Goal: Task Accomplishment & Management: Manage account settings

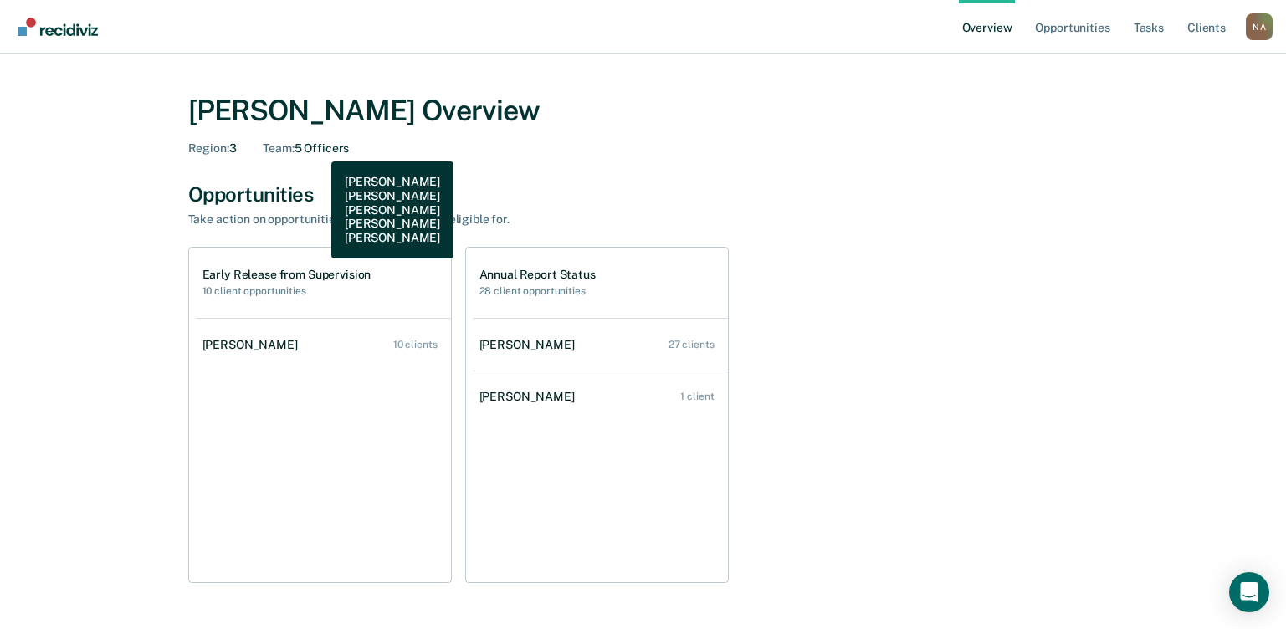
click at [319, 149] on div "Team : 5 Officers" at bounding box center [306, 148] width 86 height 14
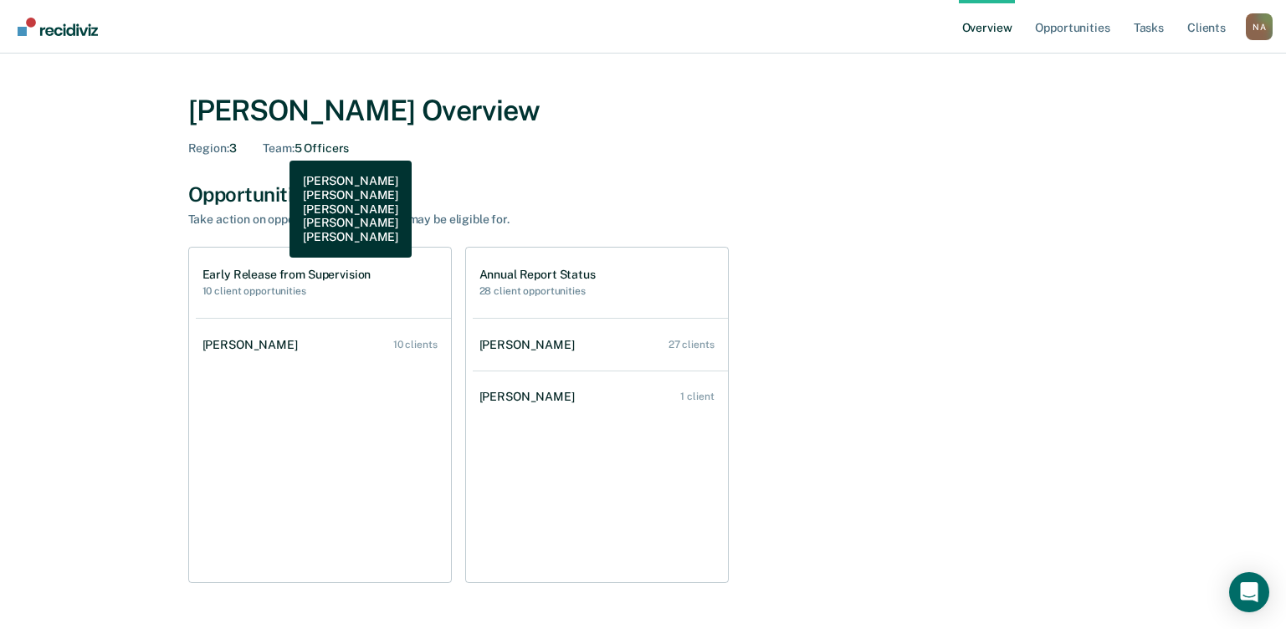
click at [277, 148] on span "Team :" at bounding box center [278, 147] width 31 height 13
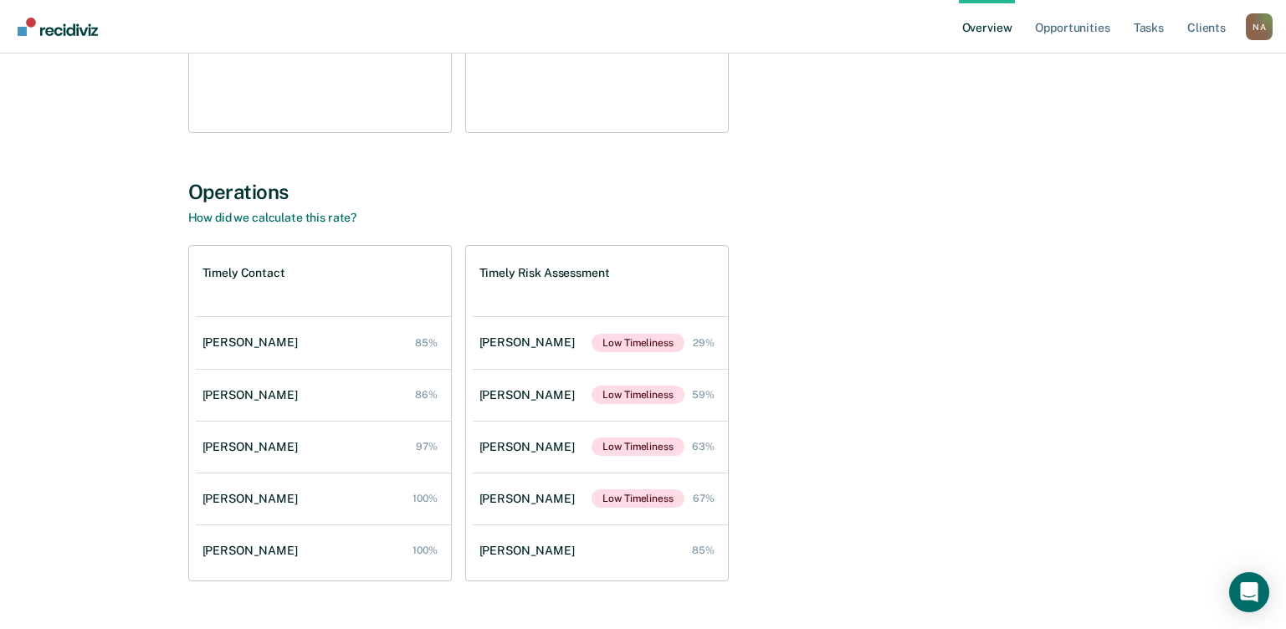
scroll to position [490, 0]
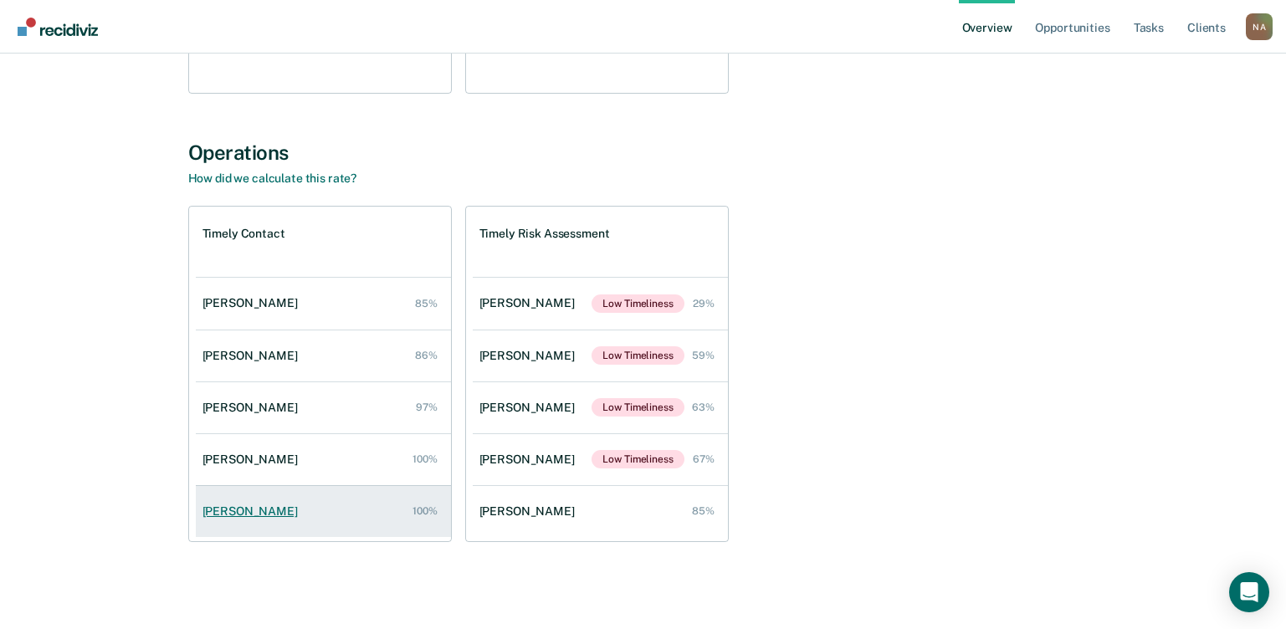
click at [263, 512] on div "[PERSON_NAME]" at bounding box center [254, 512] width 102 height 14
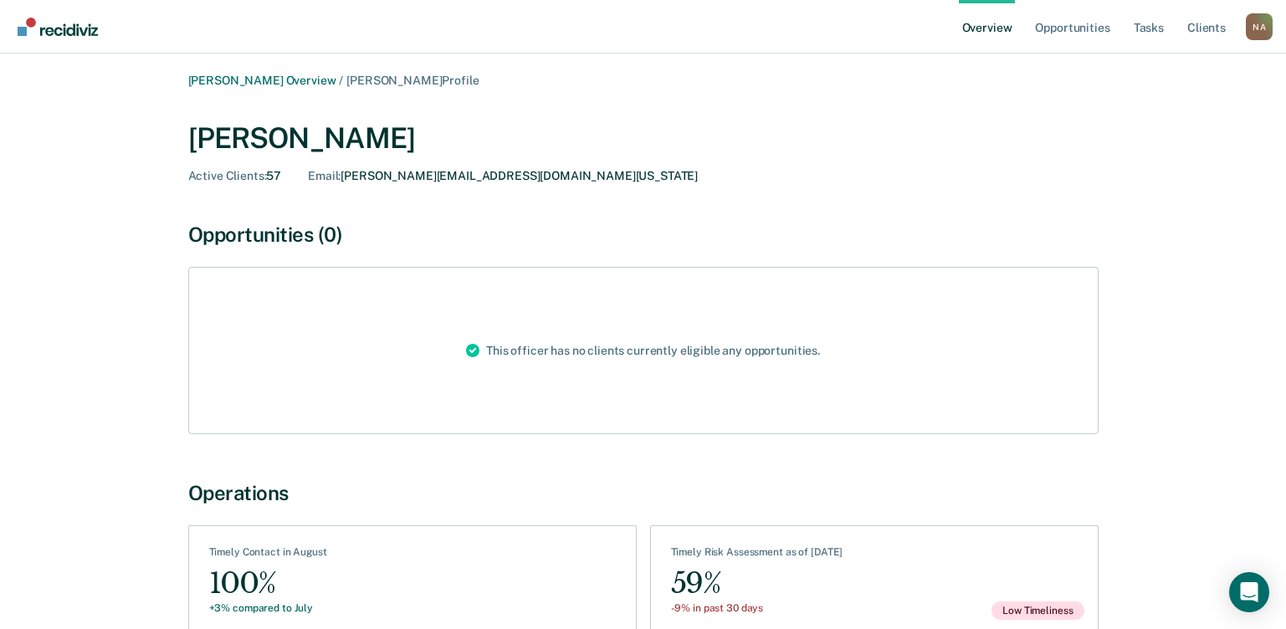
click at [223, 170] on span "Active Clients :" at bounding box center [227, 175] width 79 height 13
click at [974, 30] on link "Overview" at bounding box center [987, 27] width 57 height 54
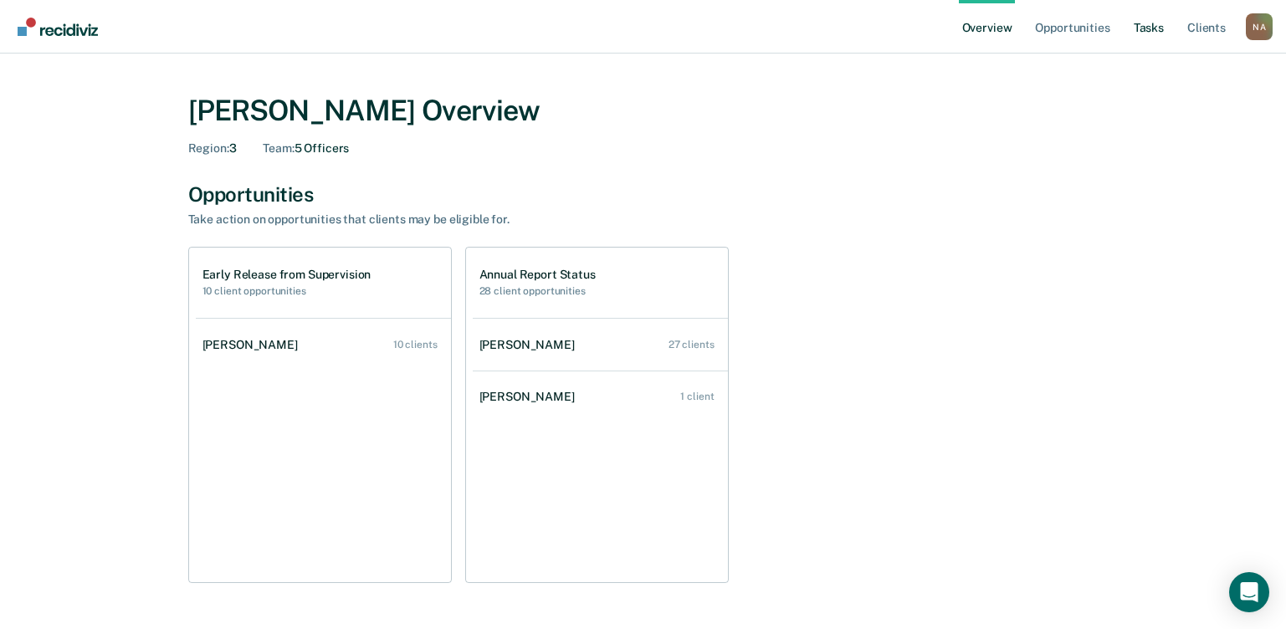
click at [1150, 30] on link "Tasks" at bounding box center [1149, 27] width 37 height 54
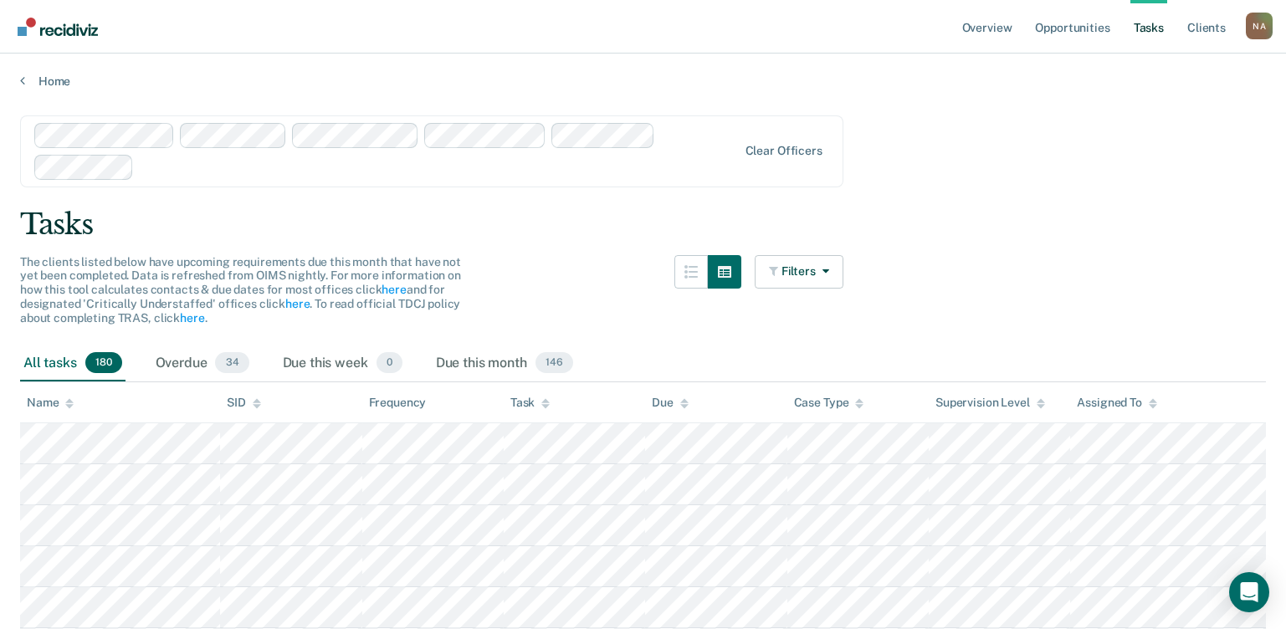
click at [1146, 402] on div "Assigned To" at bounding box center [1117, 403] width 80 height 14
click at [844, 261] on button "Filters" at bounding box center [799, 271] width 89 height 33
click at [718, 272] on button "button" at bounding box center [724, 271] width 33 height 33
click at [778, 269] on icon "button" at bounding box center [775, 271] width 13 height 12
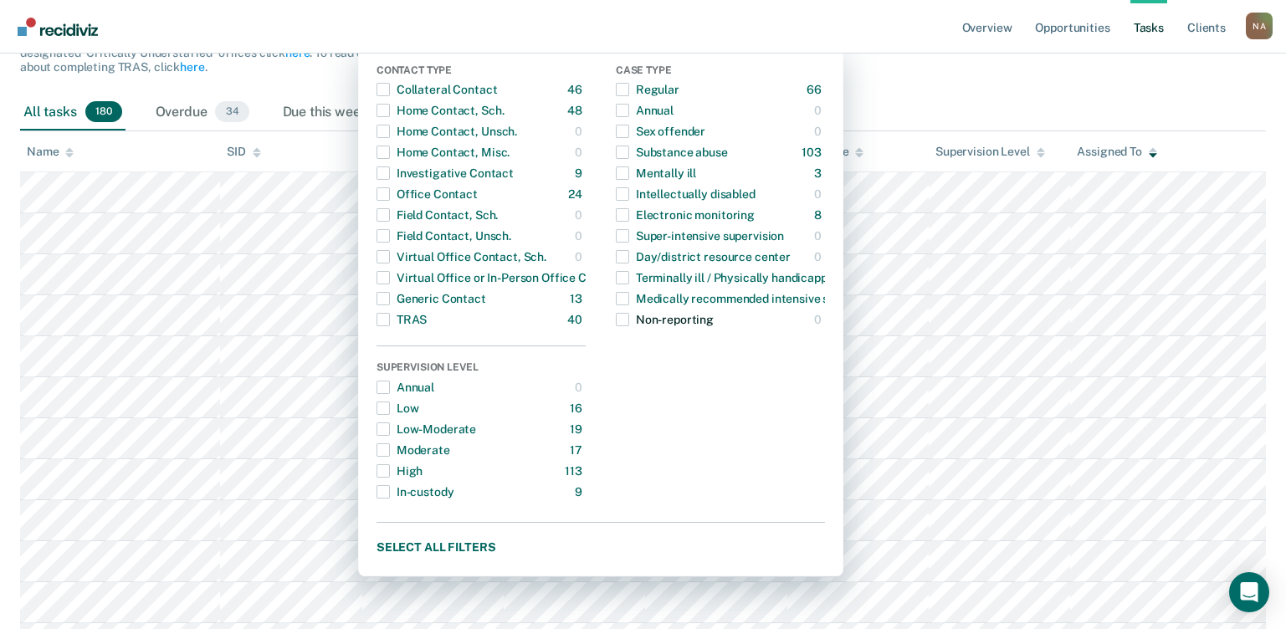
scroll to position [335, 0]
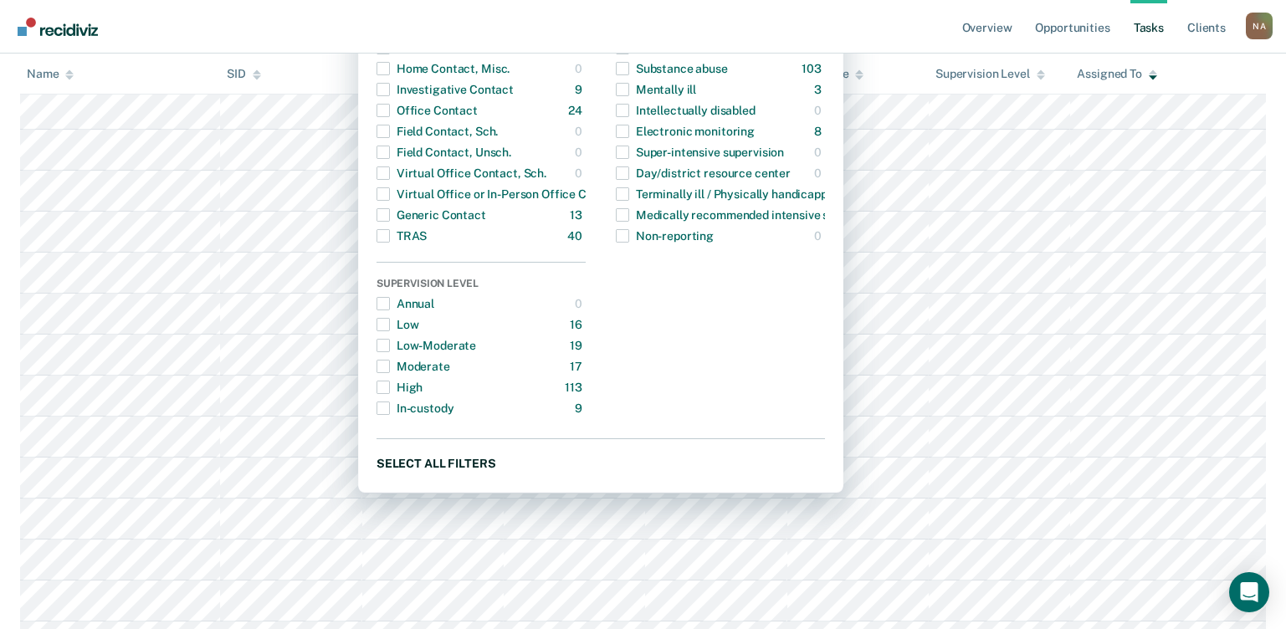
click at [480, 459] on button "Select all filters" at bounding box center [601, 463] width 449 height 21
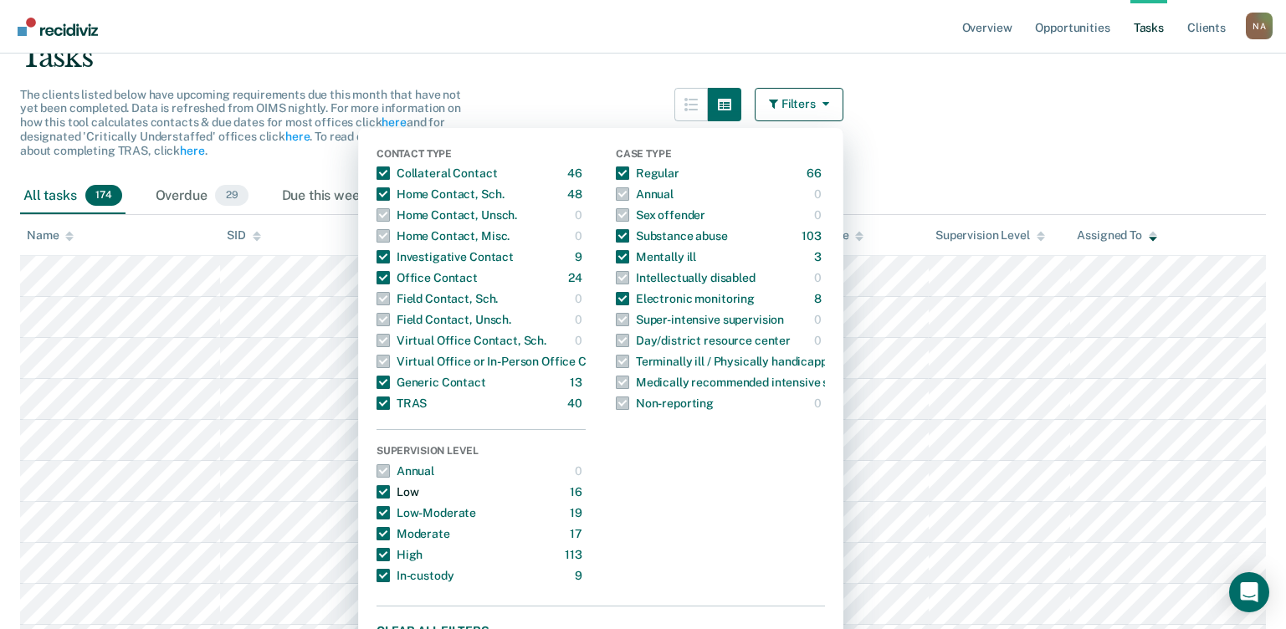
scroll to position [84, 0]
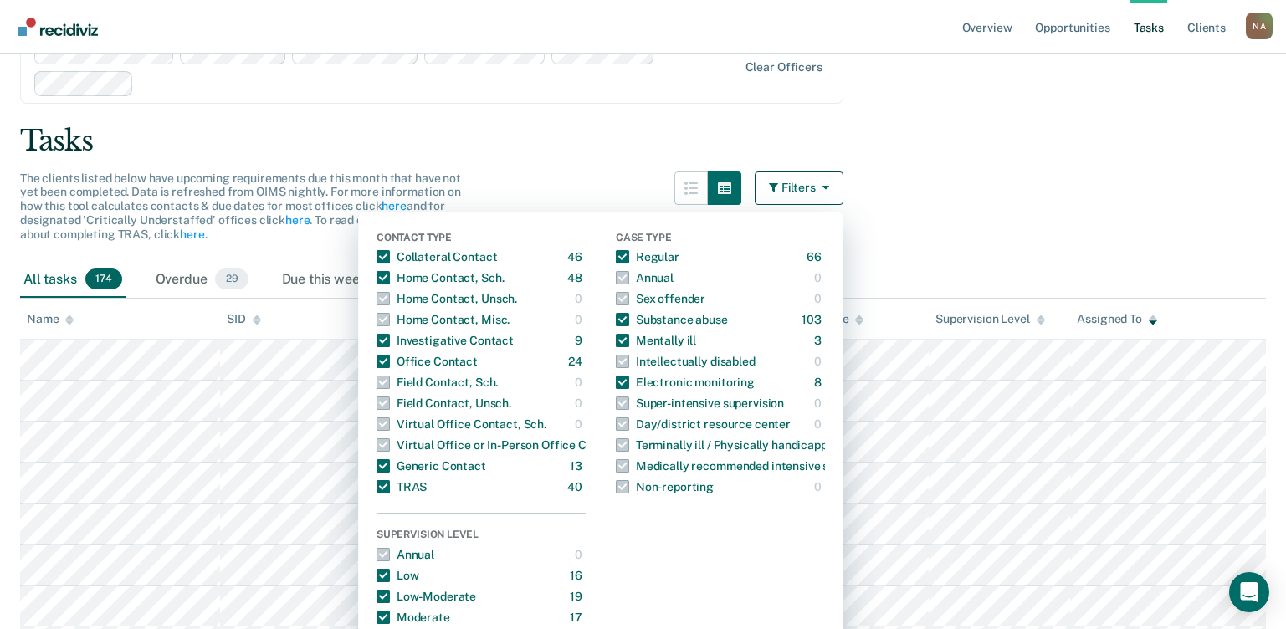
click at [829, 188] on icon "button" at bounding box center [822, 188] width 13 height 12
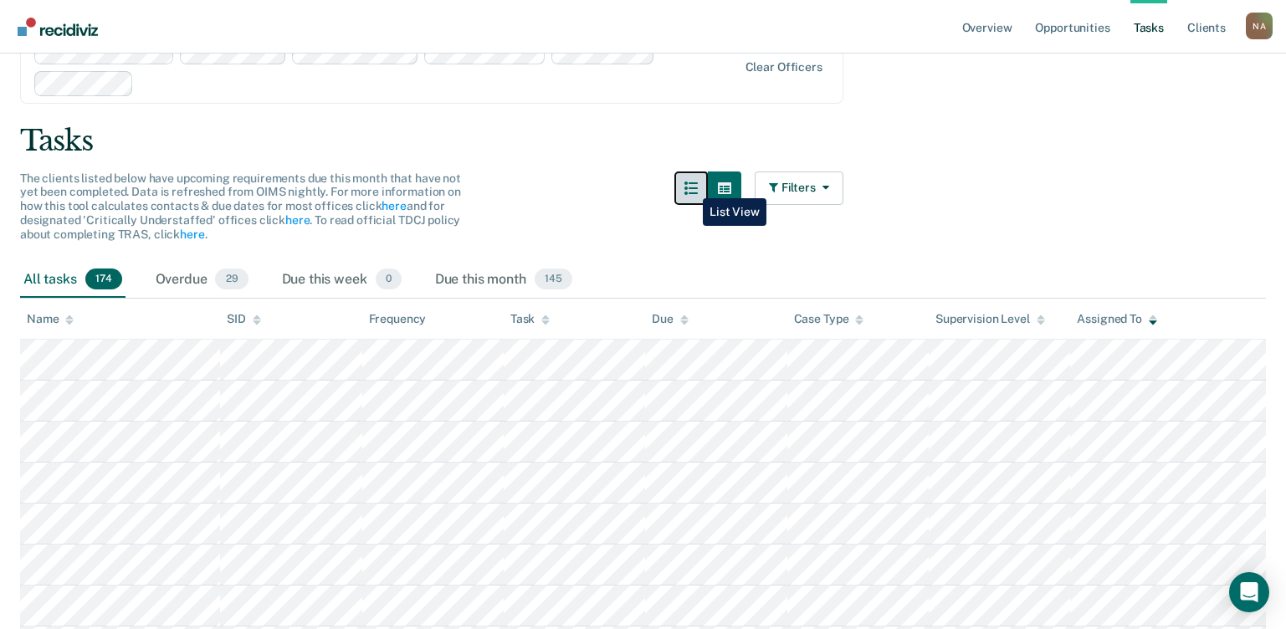
click at [690, 186] on button "button" at bounding box center [691, 188] width 33 height 33
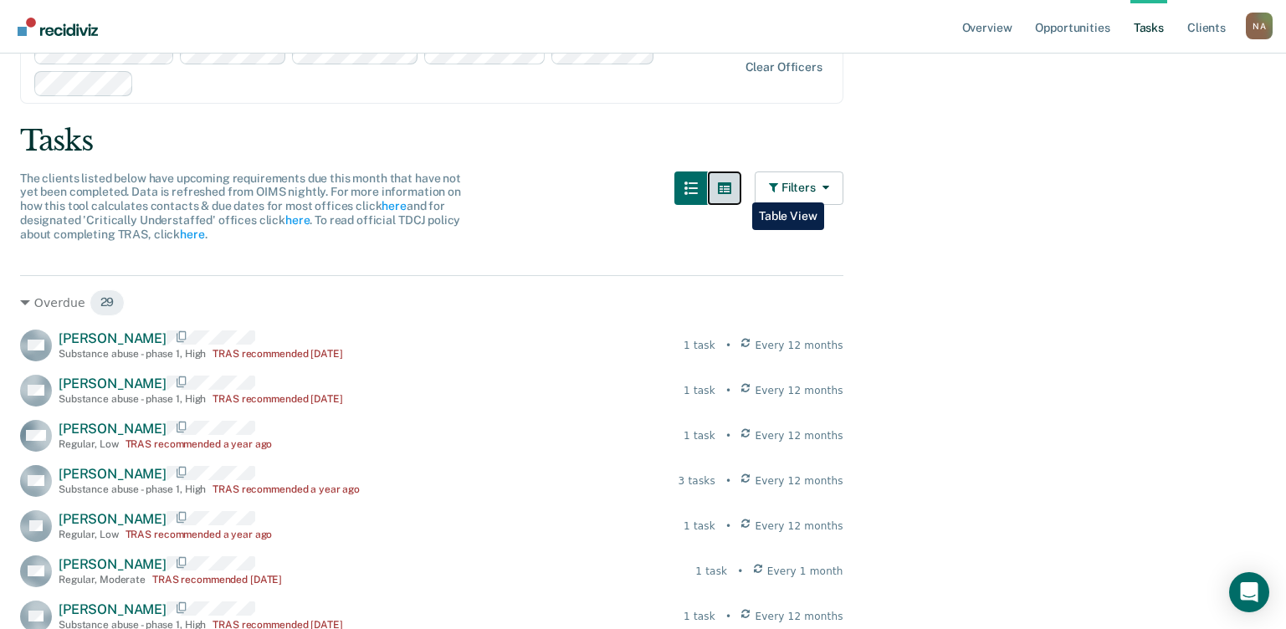
click at [740, 190] on button "button" at bounding box center [724, 188] width 33 height 33
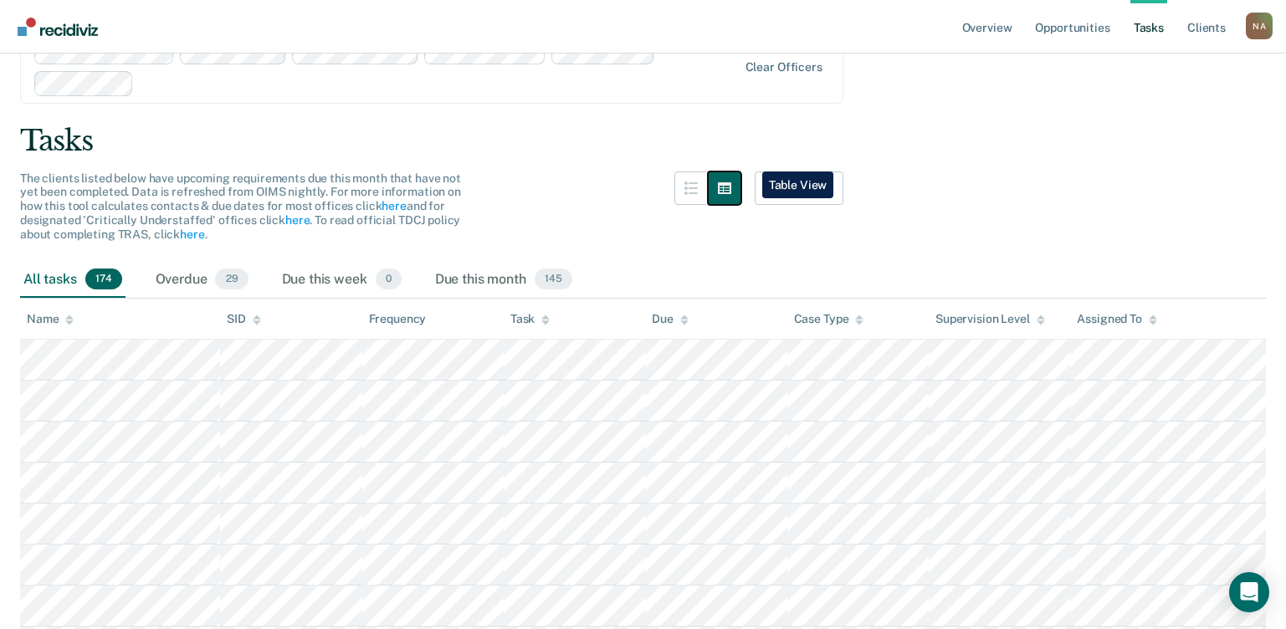
scroll to position [0, 0]
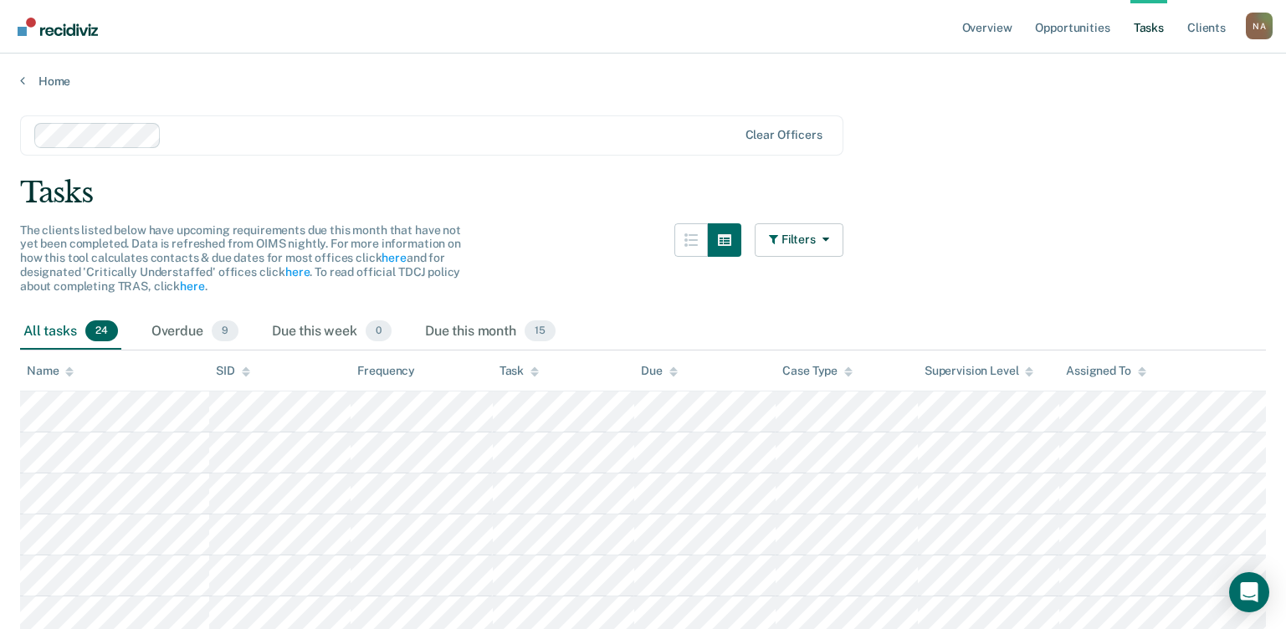
click at [533, 367] on icon at bounding box center [535, 372] width 8 height 11
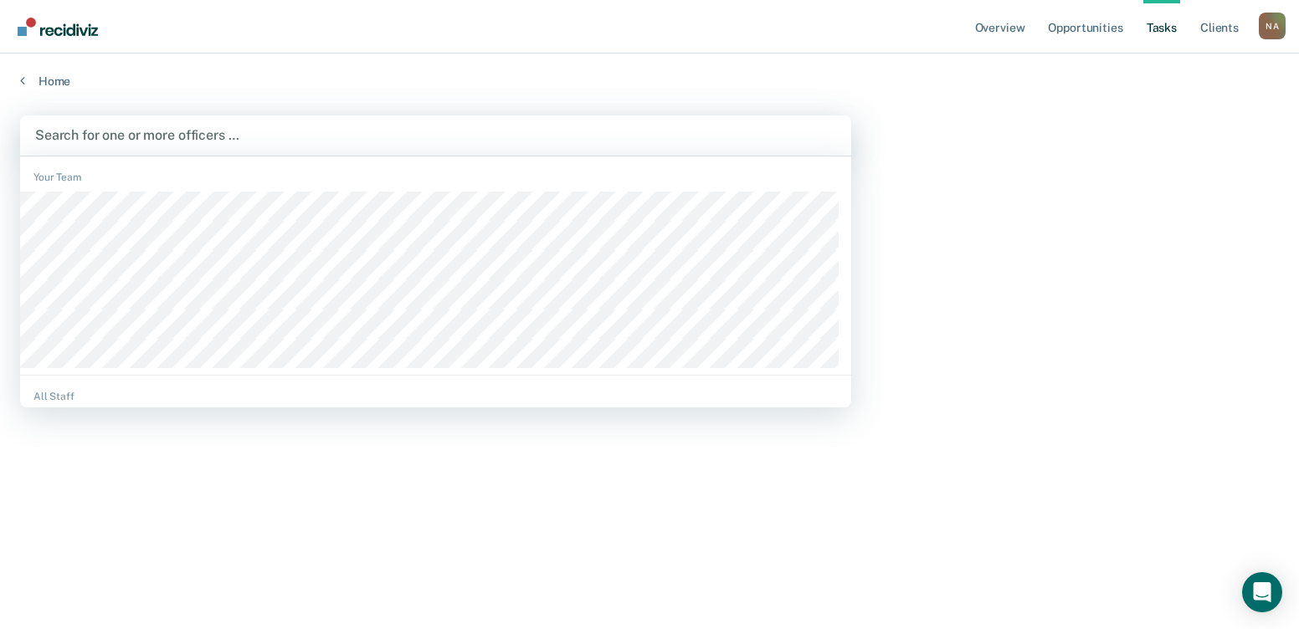
click at [207, 142] on div at bounding box center [435, 135] width 801 height 19
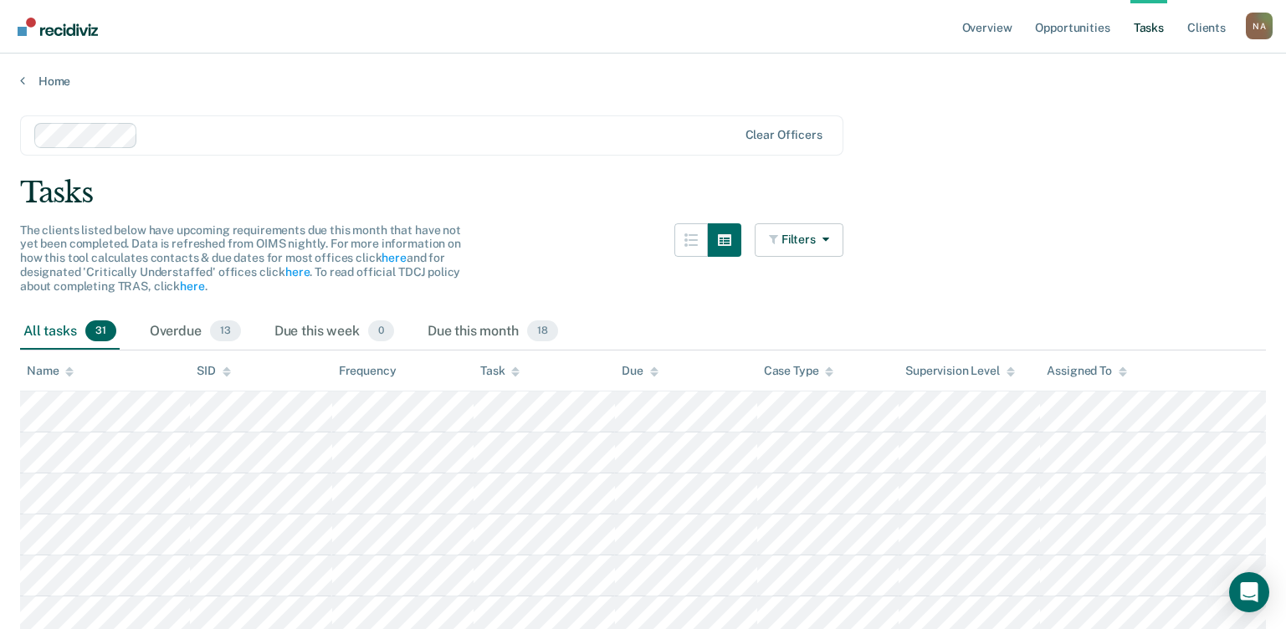
click at [69, 370] on icon at bounding box center [69, 369] width 8 height 4
click at [68, 370] on icon at bounding box center [69, 369] width 8 height 4
click at [23, 372] on th "Name" at bounding box center [105, 371] width 170 height 41
click at [36, 367] on div "Name" at bounding box center [50, 371] width 47 height 14
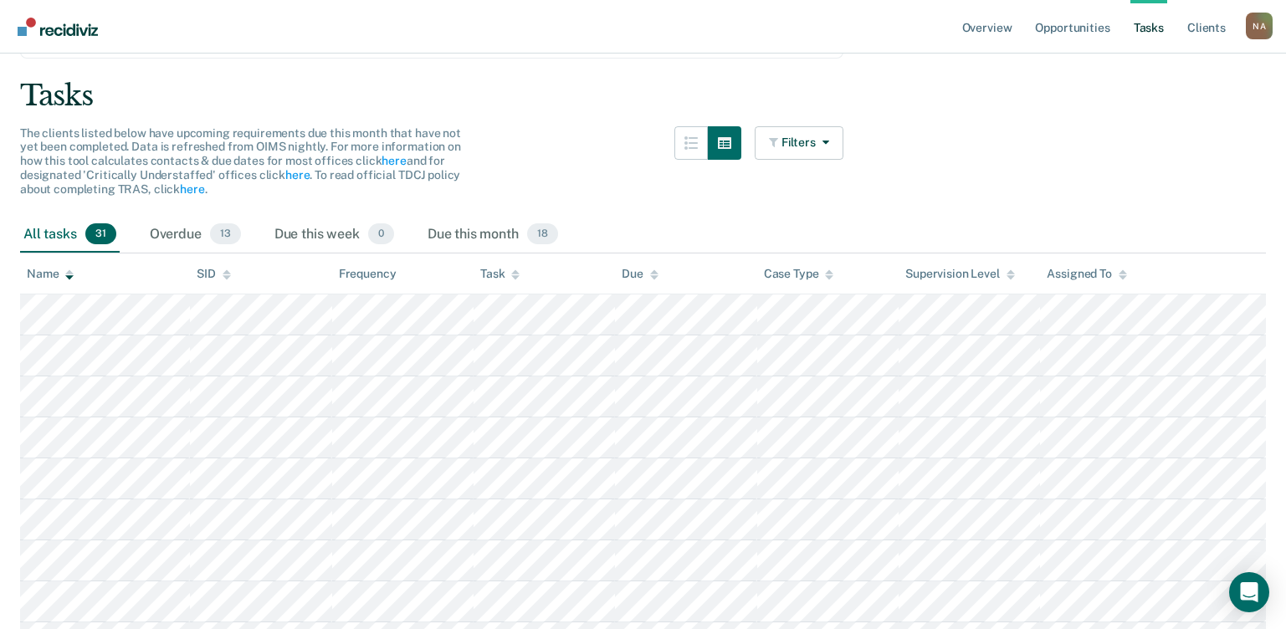
scroll to position [96, 0]
click at [514, 277] on icon at bounding box center [515, 278] width 8 height 4
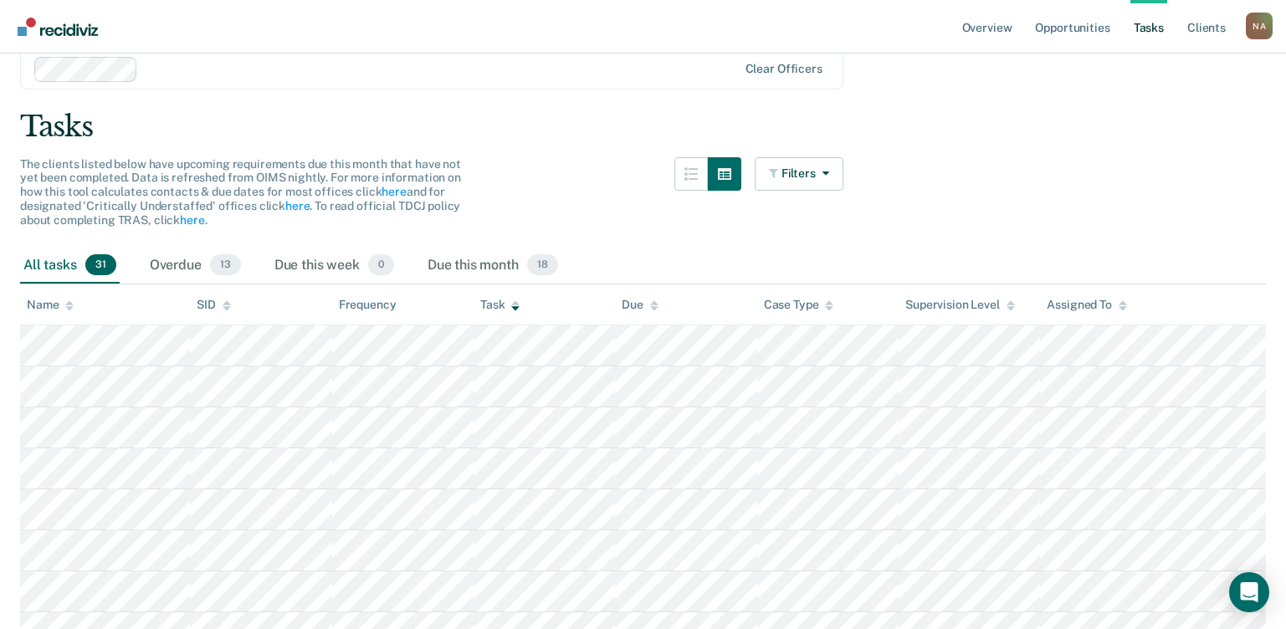
scroll to position [0, 0]
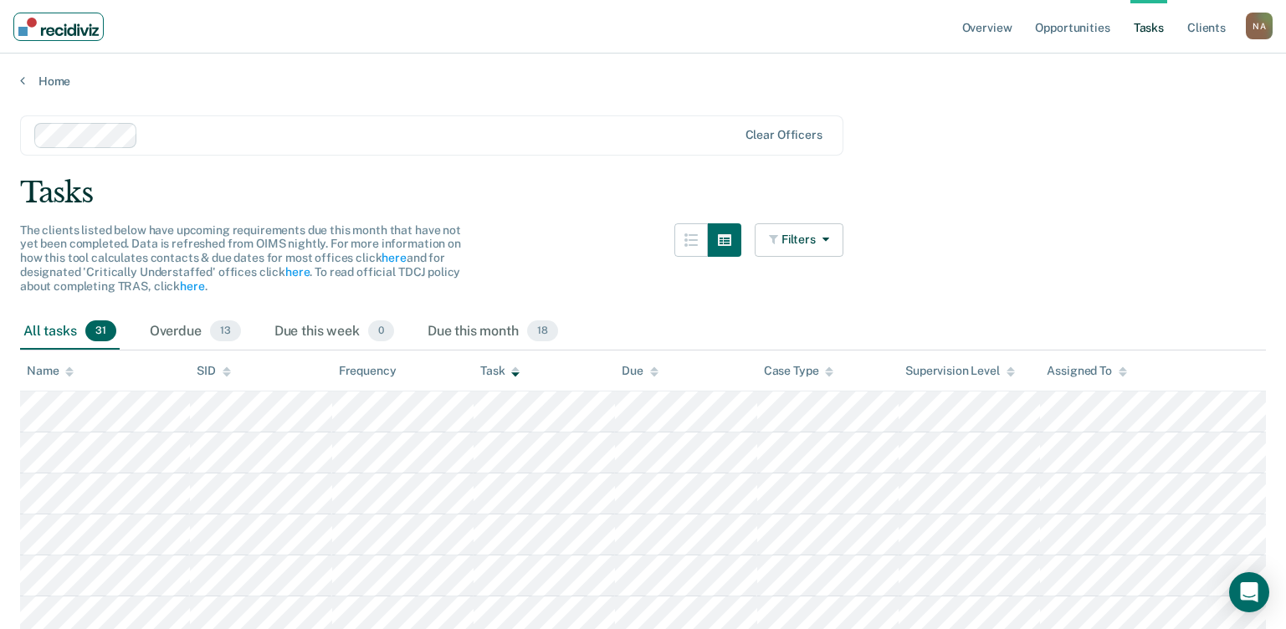
click at [29, 36] on link "Main navigation" at bounding box center [58, 27] width 90 height 28
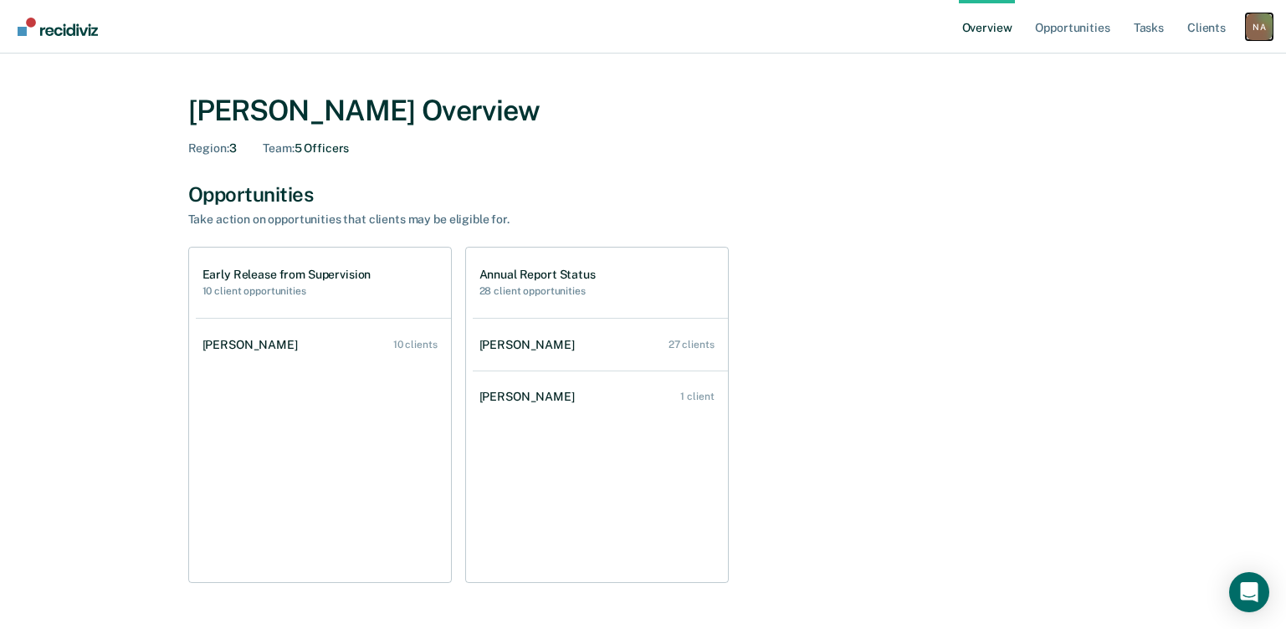
click at [1249, 25] on div "N A" at bounding box center [1259, 26] width 27 height 27
click at [1153, 106] on link "Log Out" at bounding box center [1192, 108] width 135 height 14
